Goal: Task Accomplishment & Management: Manage account settings

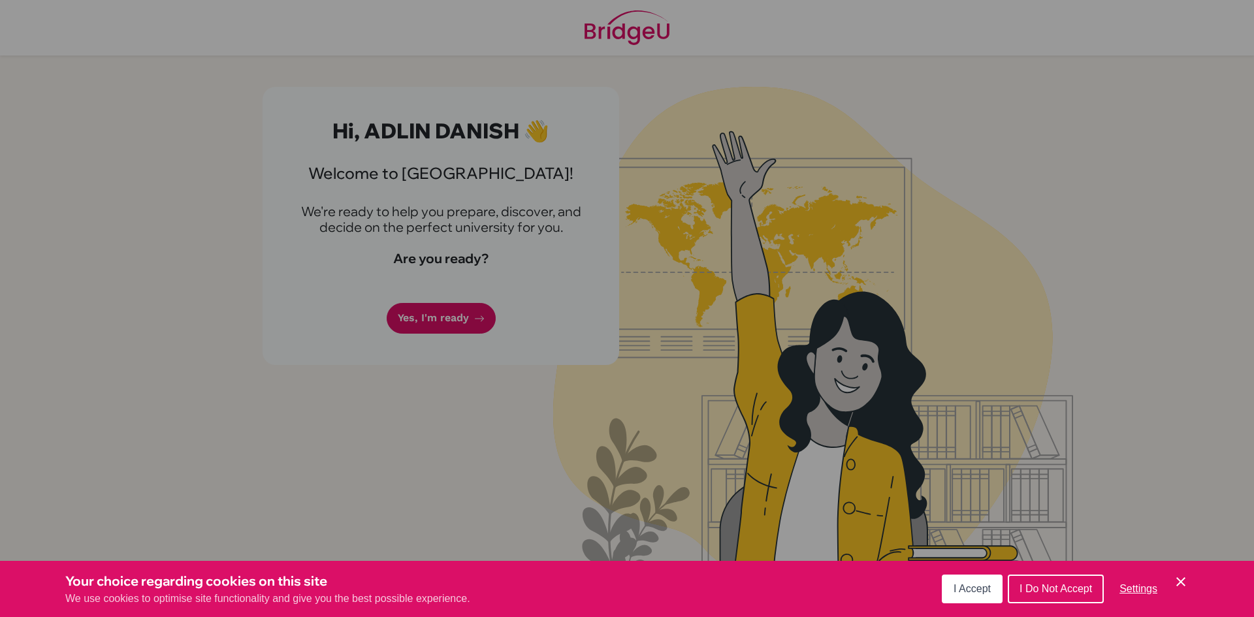
click at [976, 585] on span "I Accept" at bounding box center [972, 588] width 37 height 11
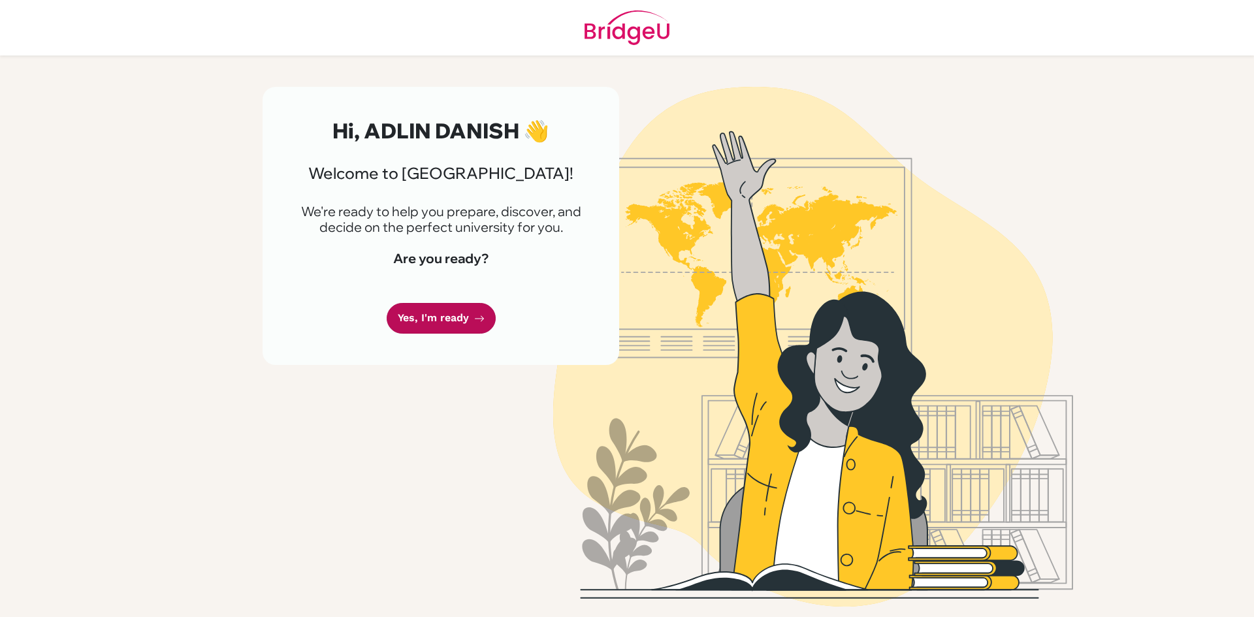
click at [451, 317] on link "Yes, I'm ready" at bounding box center [441, 318] width 109 height 31
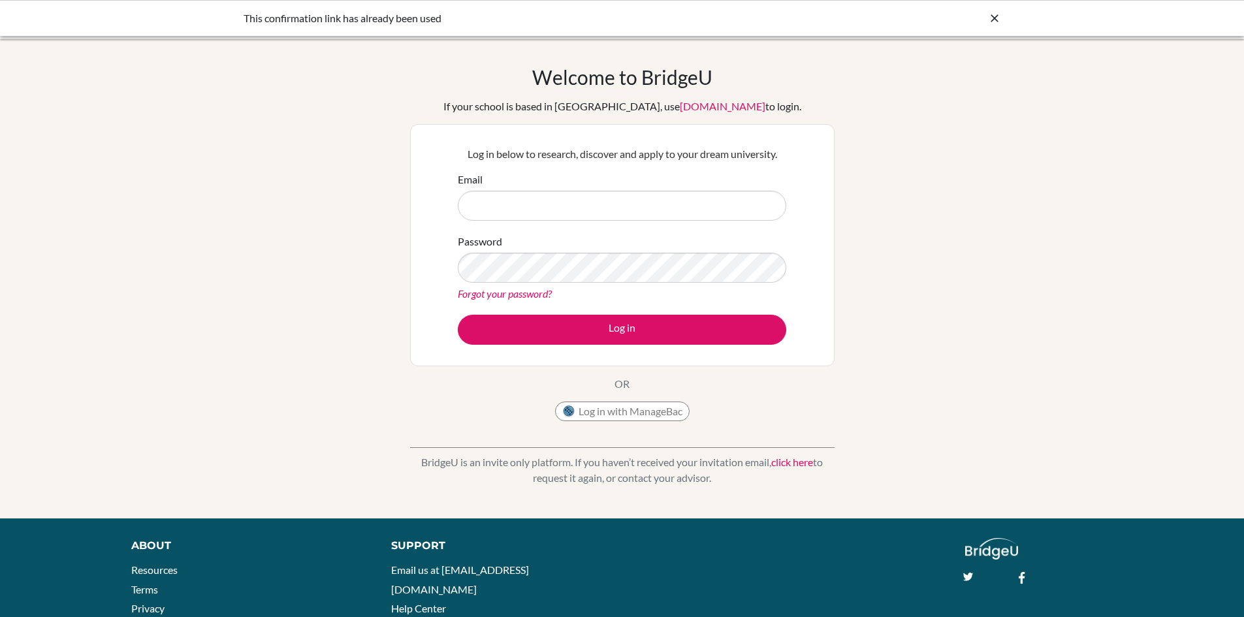
click at [515, 204] on input "Email" at bounding box center [622, 206] width 329 height 30
type input "danish.afiat@istanbulint.com"
click at [406, 263] on div "Welcome to BridgeU If your school is based in China, use app.bridge-u.com.cn to…" at bounding box center [622, 278] width 1244 height 427
click at [458, 315] on button "Log in" at bounding box center [622, 330] width 329 height 30
